Goal: Information Seeking & Learning: Find specific fact

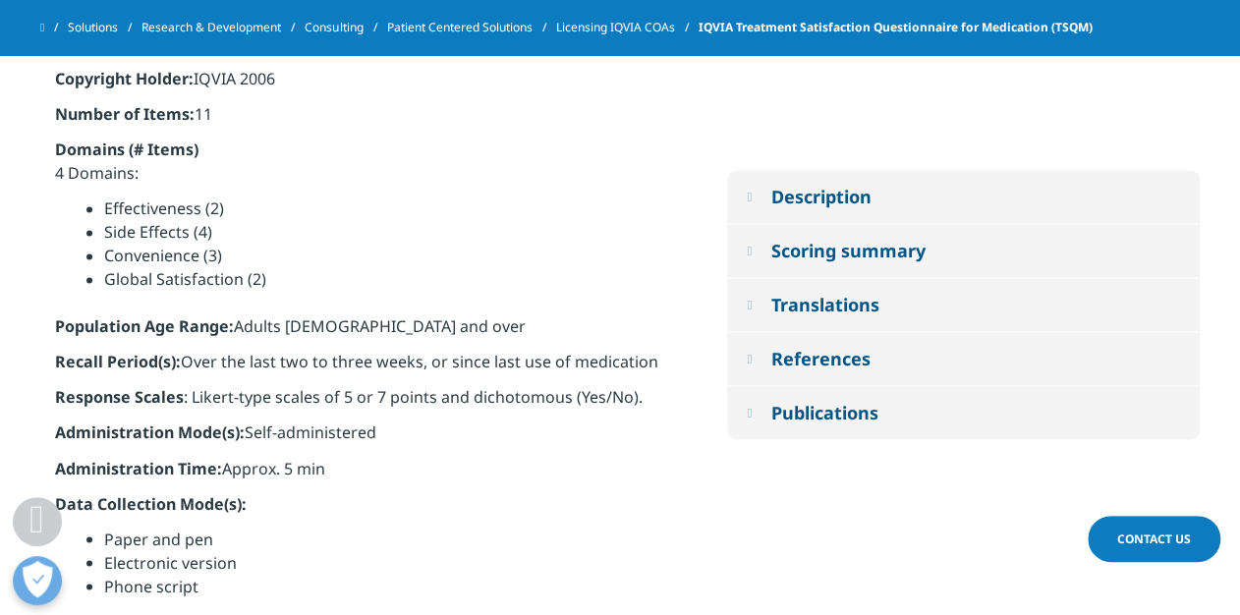
scroll to position [1080, 0]
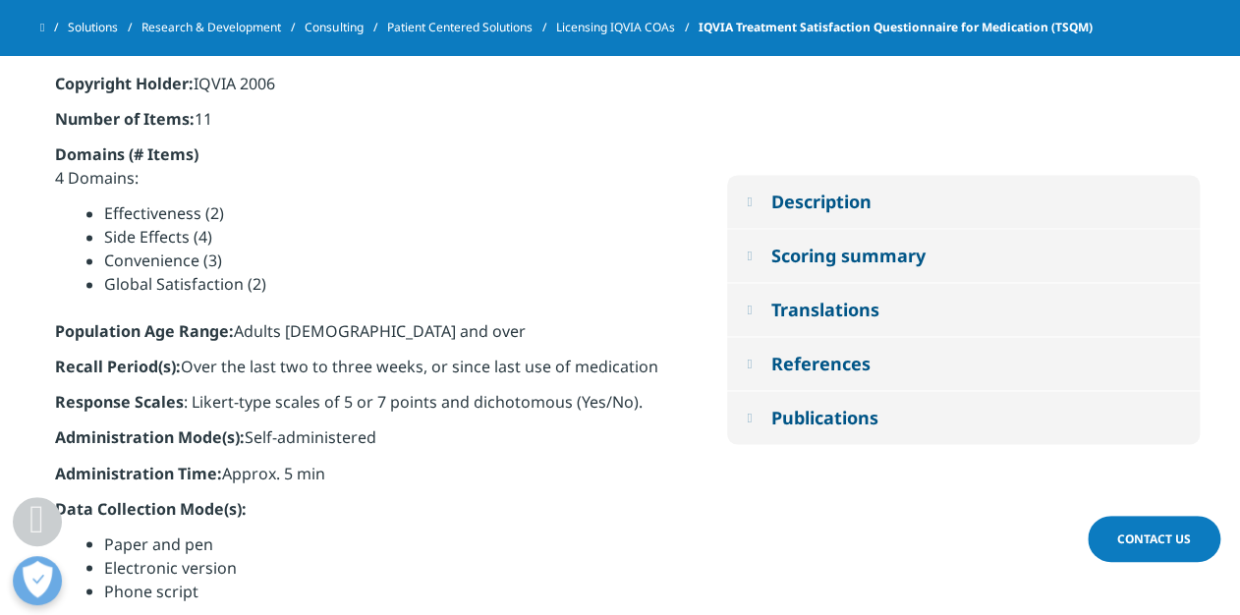
click at [752, 307] on em at bounding box center [749, 309] width 5 height 13
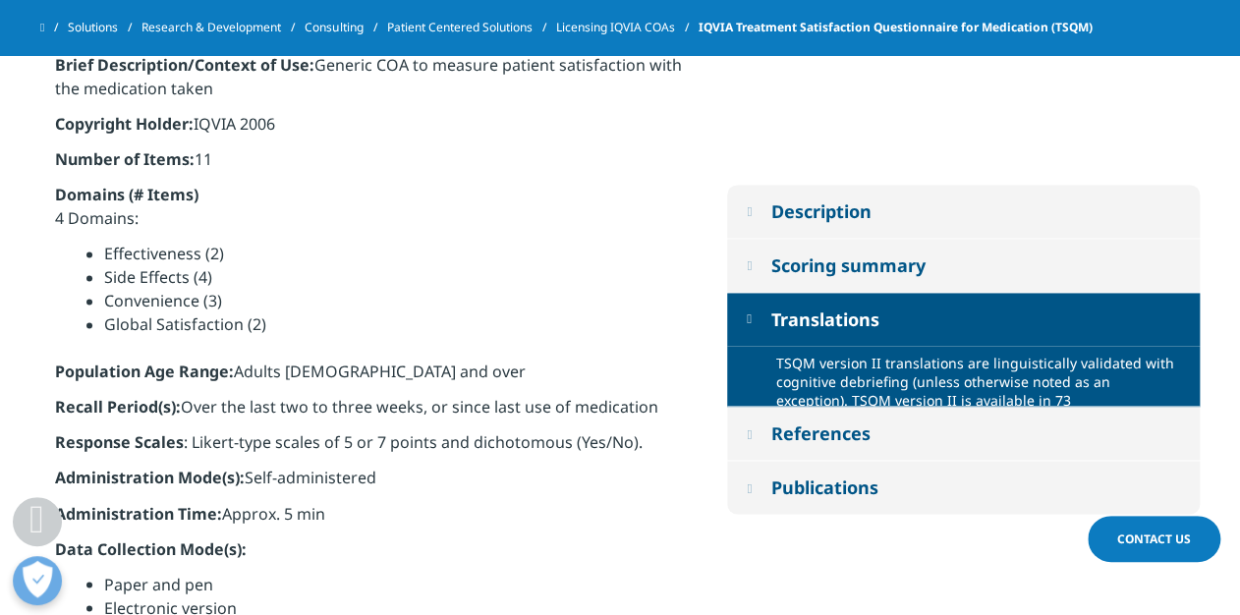
scroll to position [1027, 0]
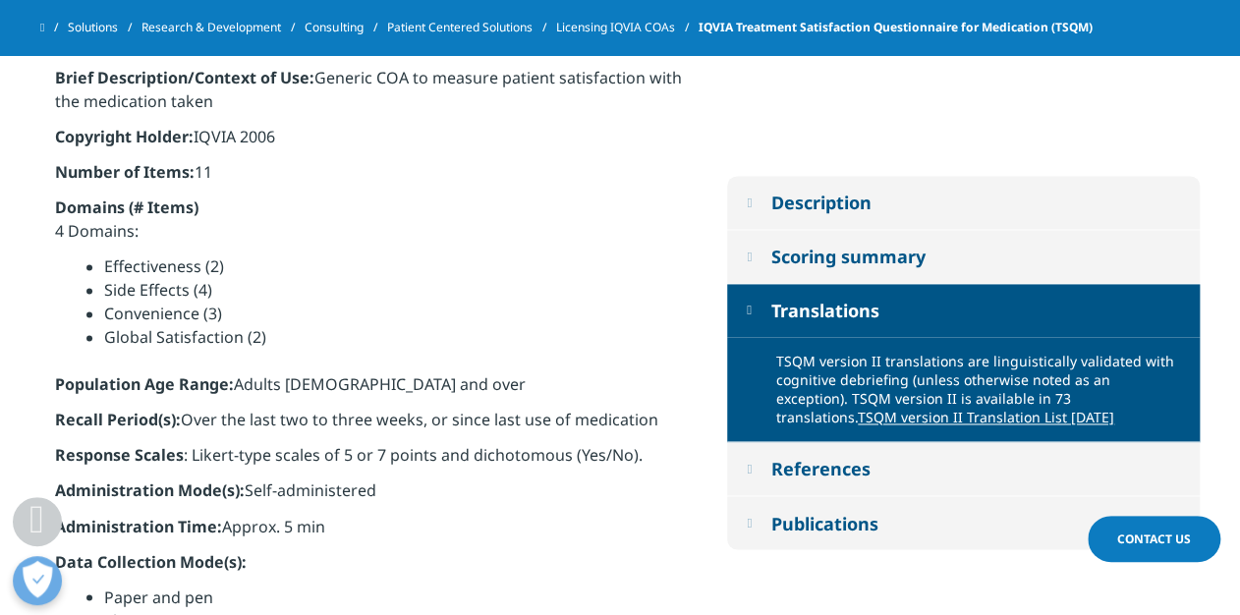
click at [751, 255] on em at bounding box center [749, 256] width 5 height 13
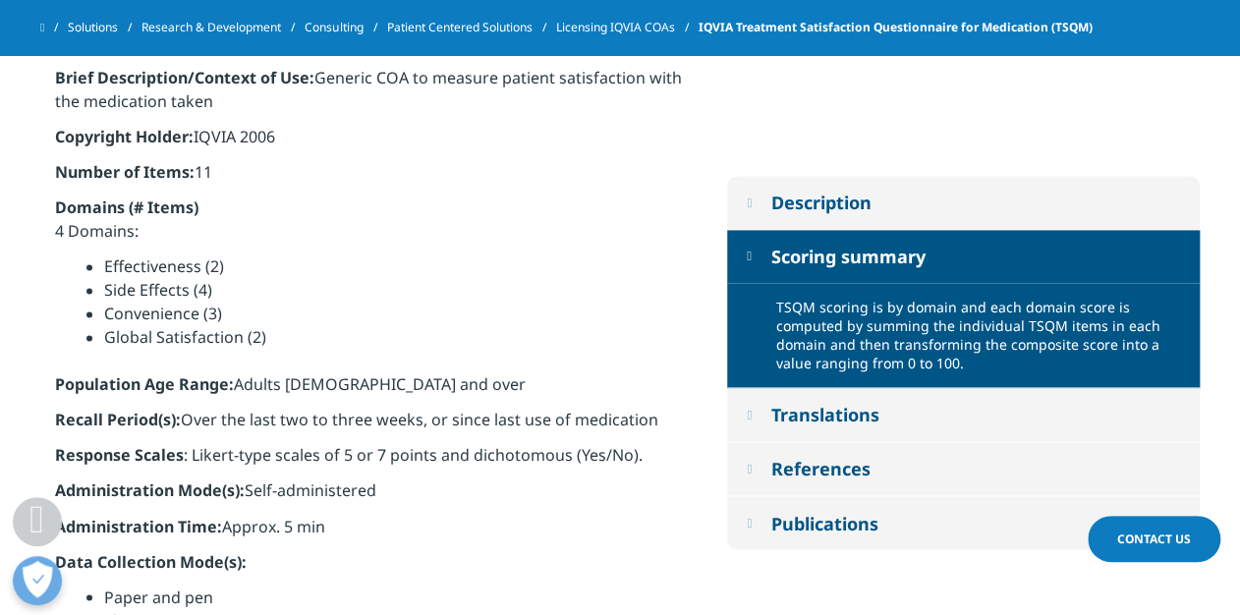
click at [744, 467] on button "References" at bounding box center [963, 468] width 473 height 53
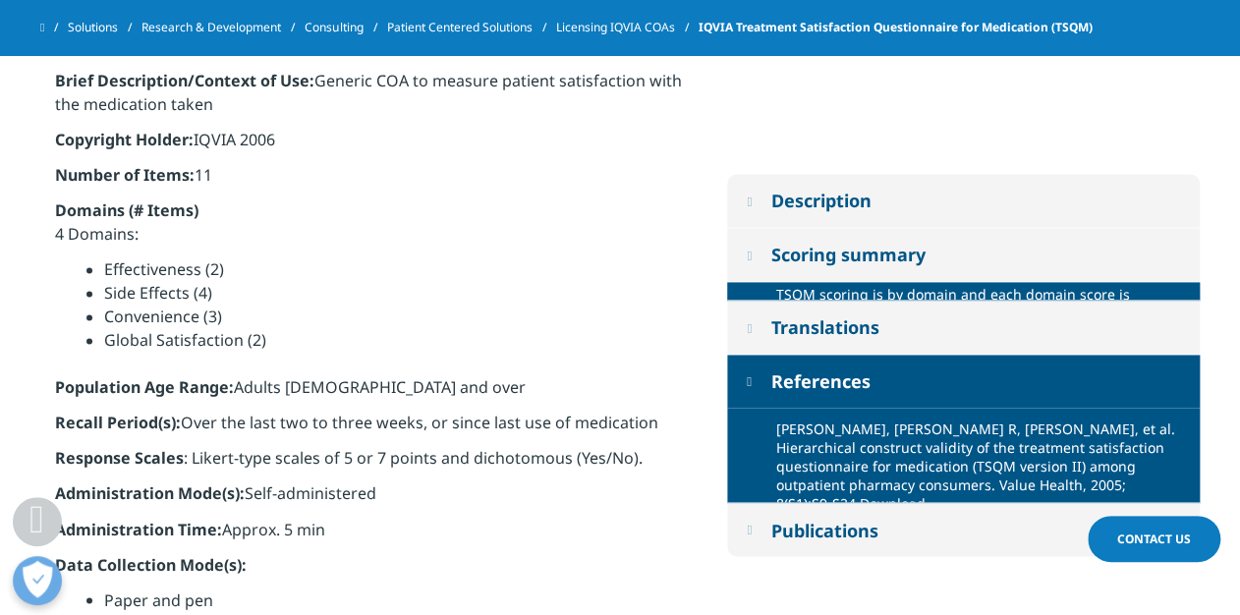
scroll to position [1022, 0]
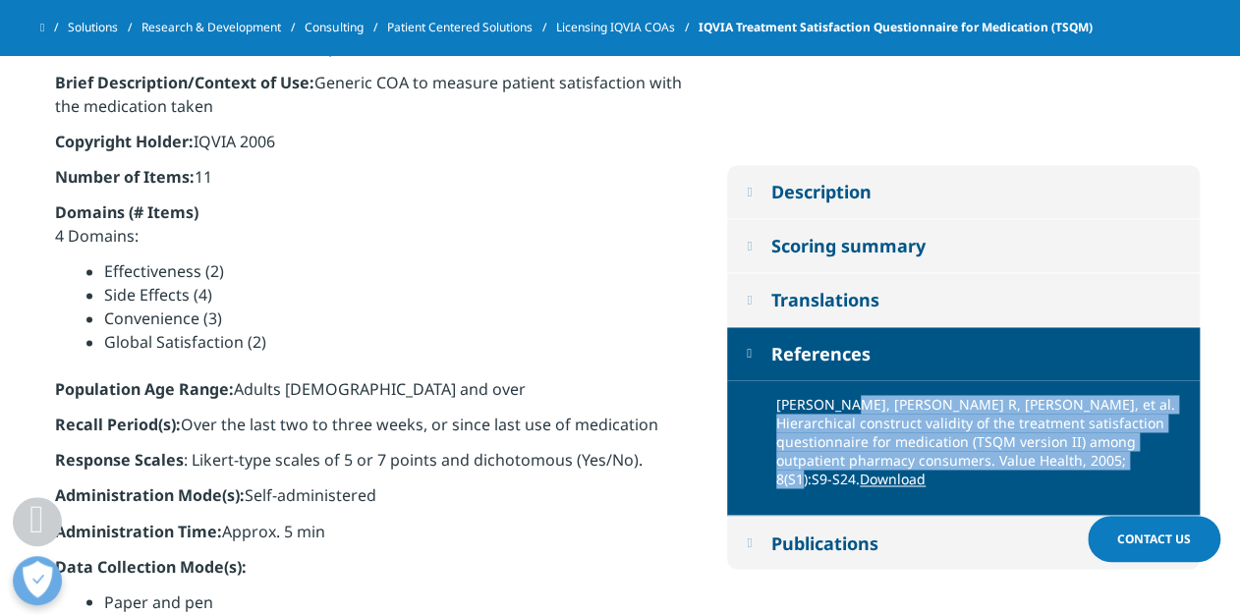
drag, startPoint x: 1063, startPoint y: 474, endPoint x: 841, endPoint y: 410, distance: 231.0
click at [841, 410] on p "[PERSON_NAME], [PERSON_NAME] R, [PERSON_NAME], et al. Hierarchical construct va…" at bounding box center [980, 447] width 409 height 105
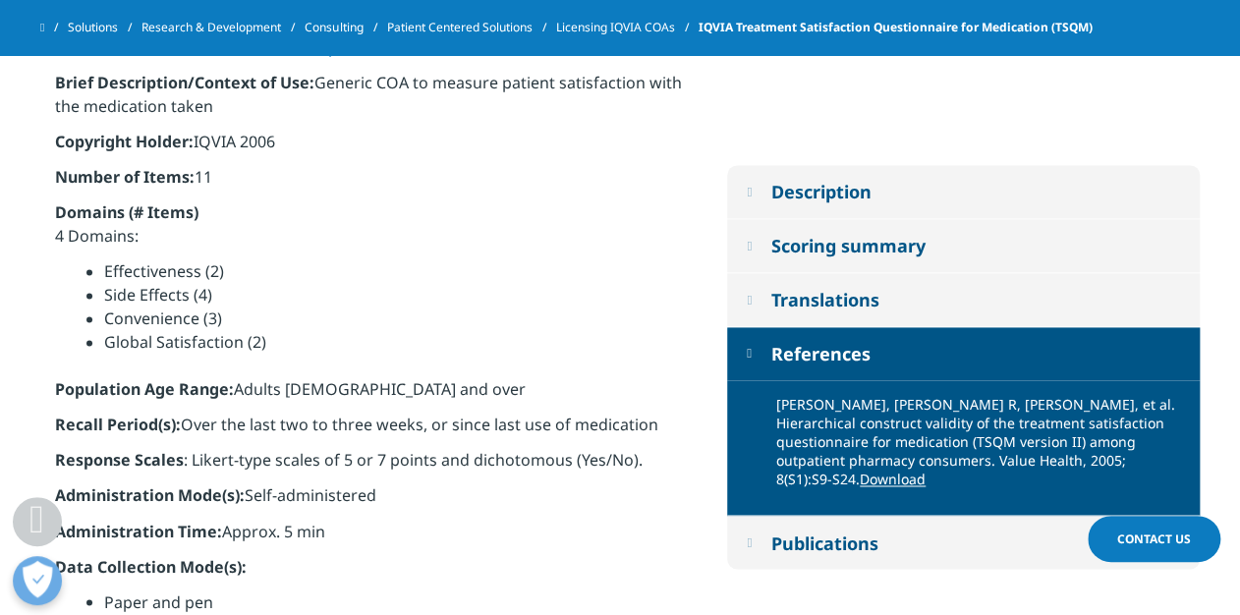
drag, startPoint x: 841, startPoint y: 410, endPoint x: 794, endPoint y: 409, distance: 47.2
click at [794, 409] on p "[PERSON_NAME], [PERSON_NAME] R, [PERSON_NAME], et al. Hierarchical construct va…" at bounding box center [980, 447] width 409 height 105
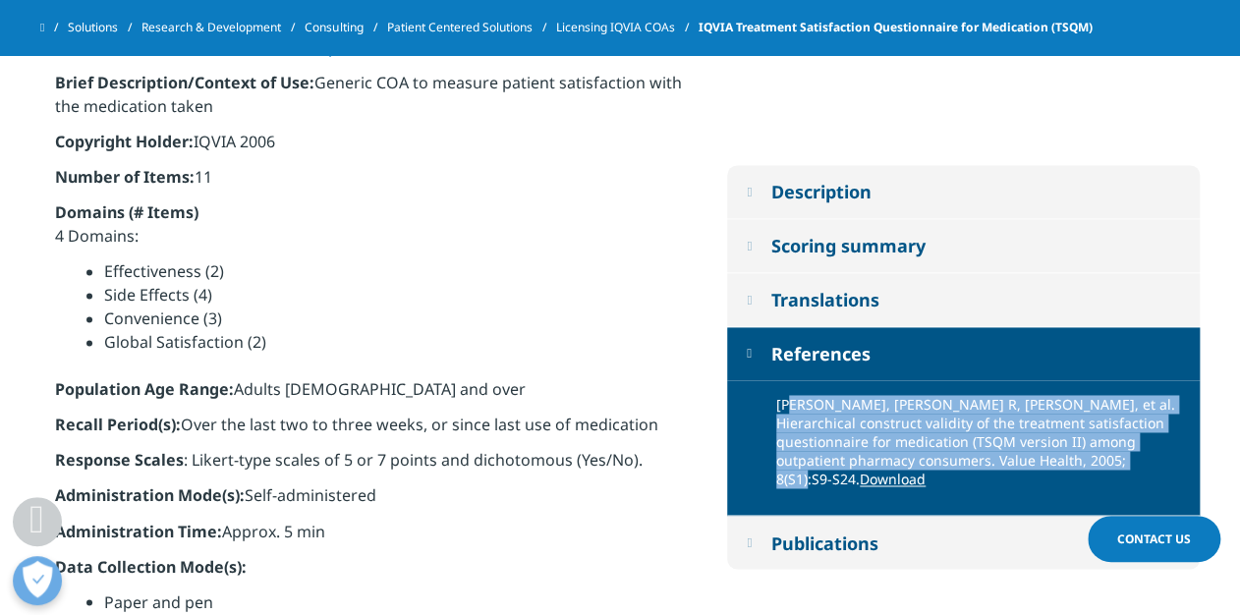
drag, startPoint x: 782, startPoint y: 413, endPoint x: 1066, endPoint y: 475, distance: 290.6
click at [1066, 475] on p "[PERSON_NAME], [PERSON_NAME] R, [PERSON_NAME], et al. Hierarchical construct va…" at bounding box center [980, 447] width 409 height 105
copy p "tkinson MJ, [PERSON_NAME] R, [PERSON_NAME], et al. Hierarchical construct valid…"
